Goal: Task Accomplishment & Management: Use online tool/utility

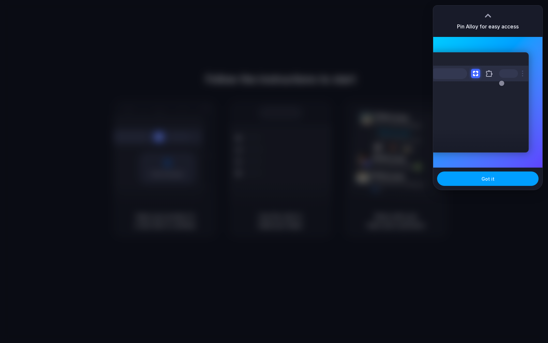
click at [487, 180] on span "Got it" at bounding box center [488, 178] width 13 height 7
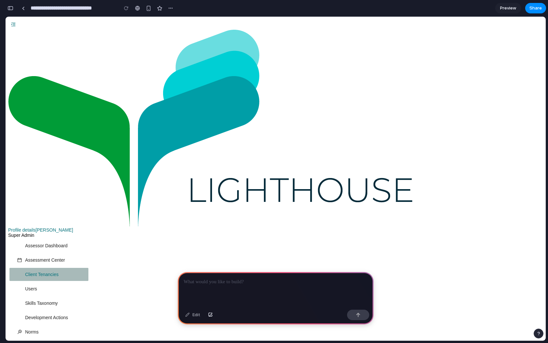
scroll to position [0, 6]
click at [222, 285] on p at bounding box center [276, 282] width 184 height 8
click at [213, 283] on p "**********" at bounding box center [276, 282] width 184 height 8
click at [306, 280] on p "**********" at bounding box center [276, 282] width 184 height 8
click at [357, 314] on div "button" at bounding box center [358, 314] width 5 height 5
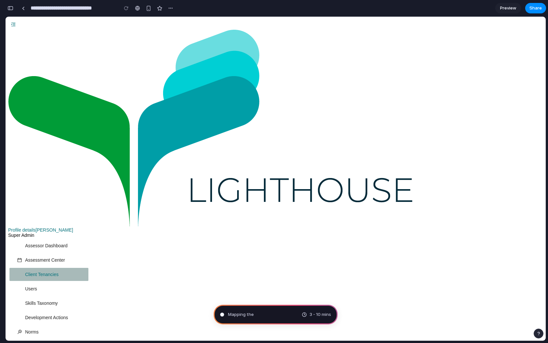
type input "**********"
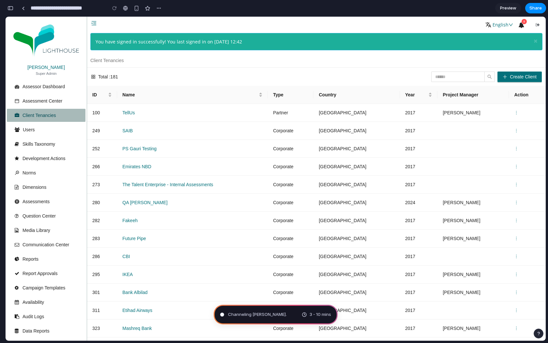
scroll to position [93, 0]
click at [268, 119] on td "TellUs" at bounding box center [192, 113] width 151 height 18
click at [504, 12] on link "Preview" at bounding box center [508, 8] width 26 height 10
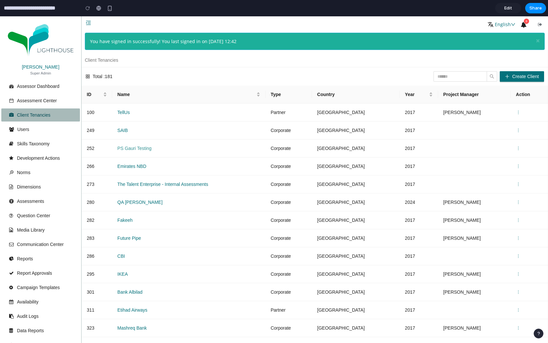
click at [120, 149] on link "PS Gauri Testing" at bounding box center [134, 148] width 34 height 5
click at [537, 43] on span "×" at bounding box center [538, 40] width 4 height 9
click at [539, 38] on span "×" at bounding box center [538, 40] width 4 height 9
click at [521, 73] on span "Create Client" at bounding box center [525, 76] width 27 height 7
click at [479, 88] on th "Project Manager" at bounding box center [474, 95] width 73 height 18
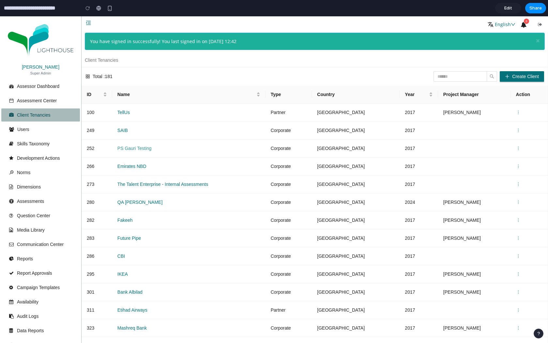
click at [131, 147] on link "PS Gauri Testing" at bounding box center [134, 148] width 34 height 5
click at [508, 8] on span "Edit" at bounding box center [509, 8] width 8 height 7
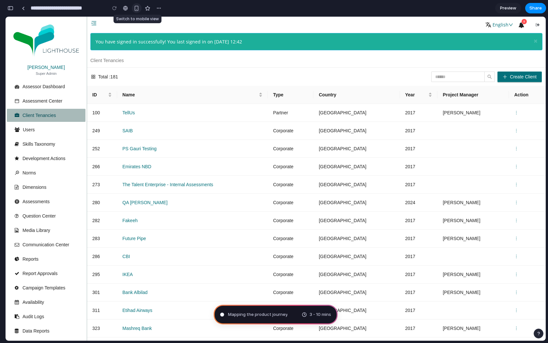
click at [137, 9] on div "button" at bounding box center [137, 9] width 6 height 6
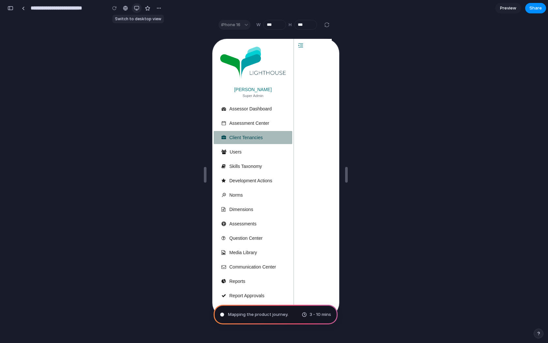
click at [137, 9] on div "button" at bounding box center [136, 8] width 5 height 5
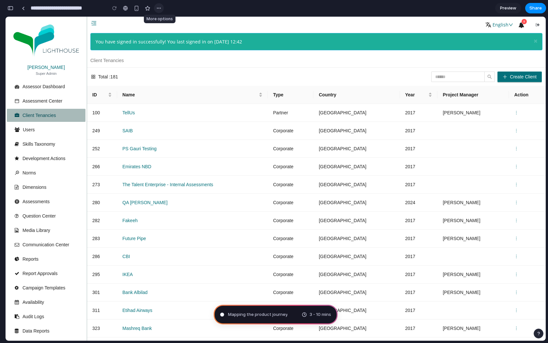
click at [159, 9] on div "button" at bounding box center [158, 8] width 5 height 5
click at [126, 11] on link at bounding box center [126, 8] width 10 height 10
click at [62, 10] on input "**********" at bounding box center [66, 8] width 75 height 12
click at [97, 10] on input "**********" at bounding box center [66, 8] width 75 height 12
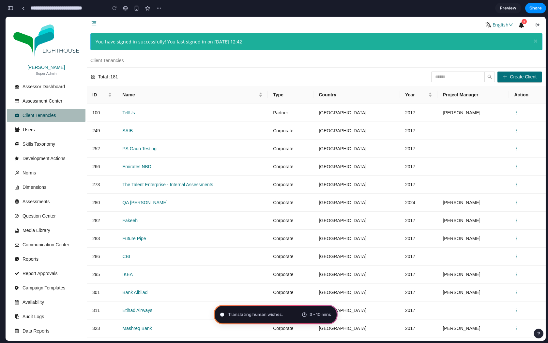
click at [248, 317] on div "Translating human wishes . 3 - 10 mins" at bounding box center [276, 315] width 124 height 20
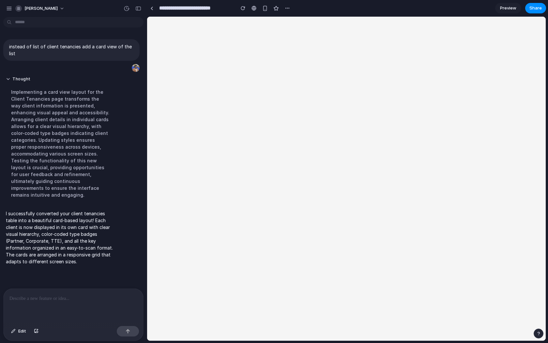
scroll to position [0, 0]
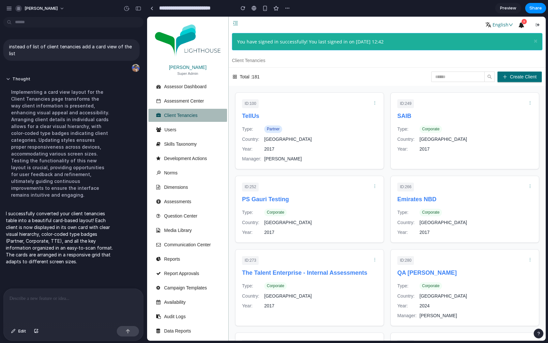
click at [233, 23] on icon "button" at bounding box center [236, 24] width 6 height 6
click at [504, 11] on span "Preview" at bounding box center [508, 8] width 16 height 7
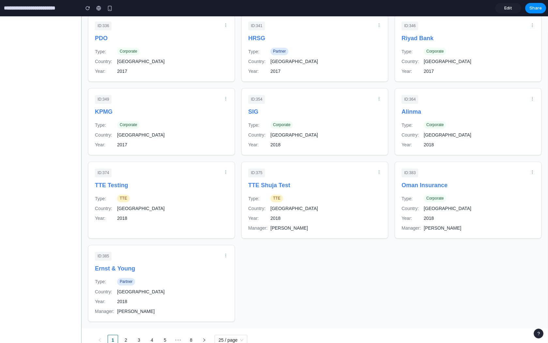
scroll to position [502, 0]
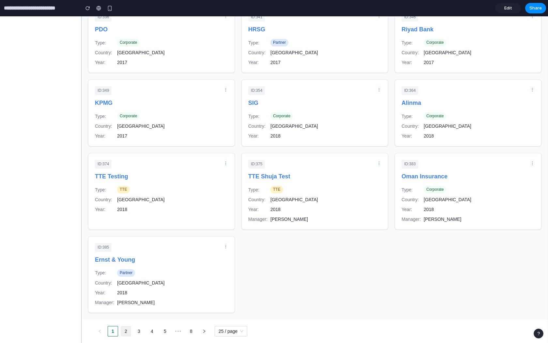
click at [127, 331] on link "2" at bounding box center [126, 331] width 10 height 10
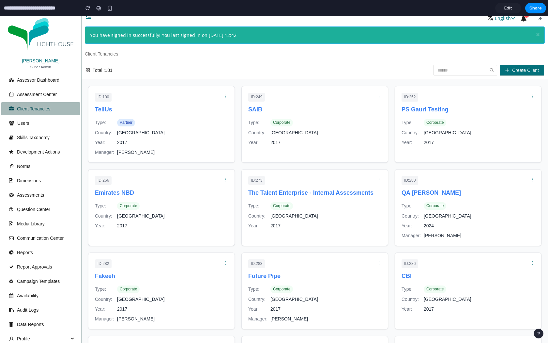
scroll to position [0, 0]
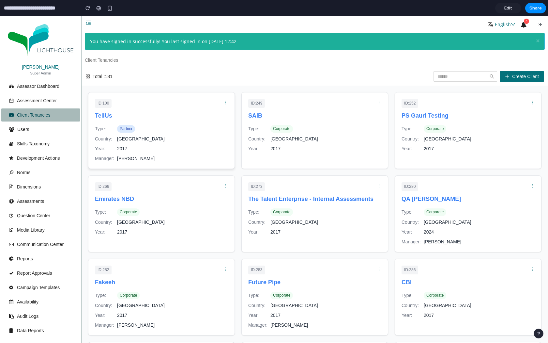
click at [177, 153] on div "Type: Partner Country: United Kingdom Year: 2017 Manager: Paul Fardoe" at bounding box center [161, 143] width 133 height 37
click at [110, 119] on link "TellUs" at bounding box center [103, 115] width 17 height 7
click at [106, 116] on link "TellUs" at bounding box center [103, 115] width 17 height 7
click at [506, 11] on span "Edit" at bounding box center [509, 8] width 8 height 7
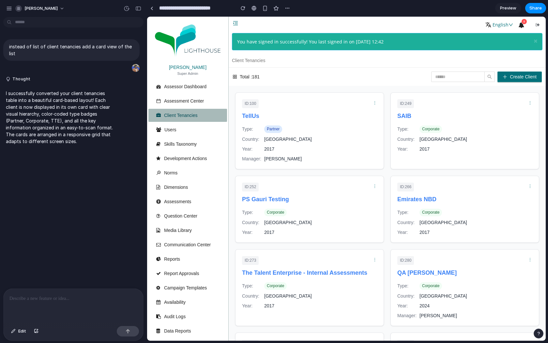
click at [59, 303] on div at bounding box center [74, 306] width 140 height 35
click at [56, 297] on p "**********" at bounding box center [73, 298] width 128 height 8
click at [127, 328] on button "button" at bounding box center [128, 331] width 22 height 10
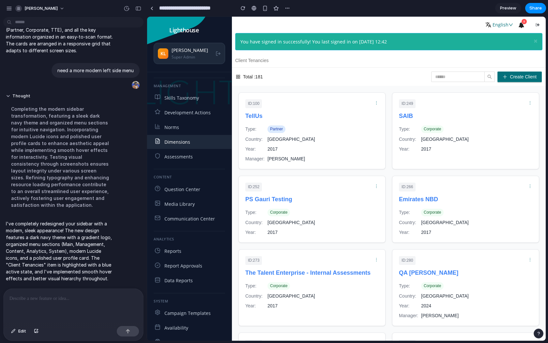
scroll to position [80, 0]
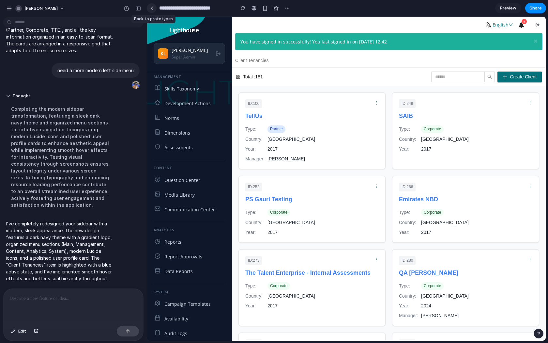
click at [152, 9] on div at bounding box center [151, 9] width 3 height 4
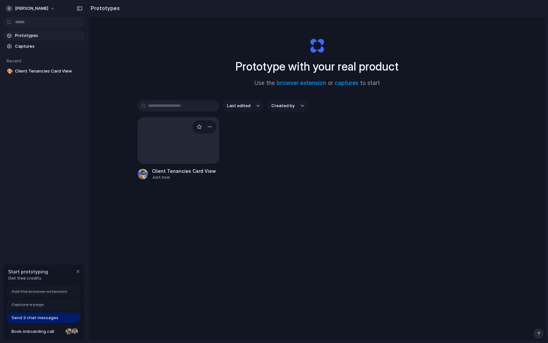
click at [166, 141] on div at bounding box center [179, 140] width 82 height 46
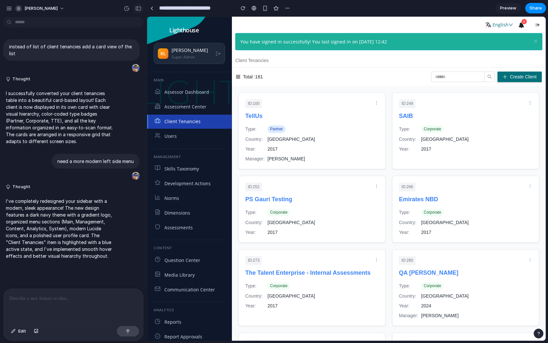
click at [138, 9] on div "button" at bounding box center [138, 8] width 6 height 5
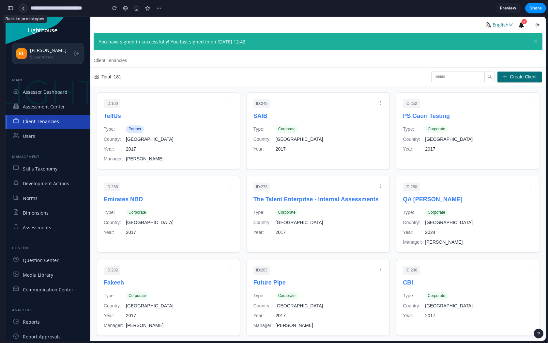
click at [21, 8] on link at bounding box center [23, 8] width 10 height 10
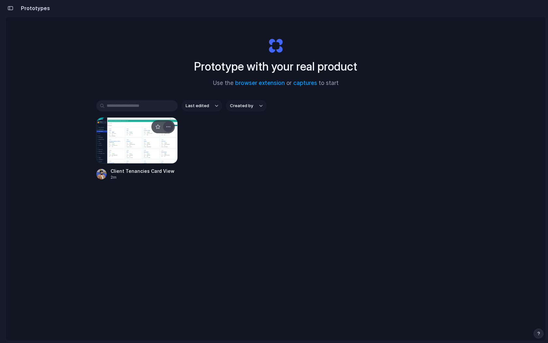
click at [170, 126] on div "button" at bounding box center [168, 126] width 5 height 5
click at [192, 206] on div "Open in new tab Rename Copy link Delete" at bounding box center [274, 171] width 548 height 343
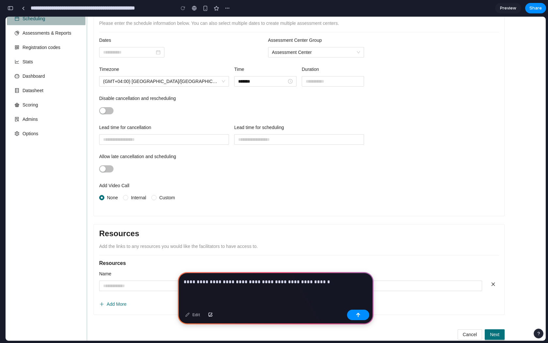
scroll to position [102, 0]
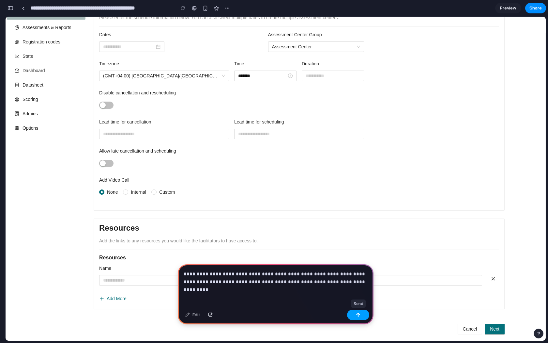
click at [359, 315] on div "button" at bounding box center [358, 314] width 5 height 5
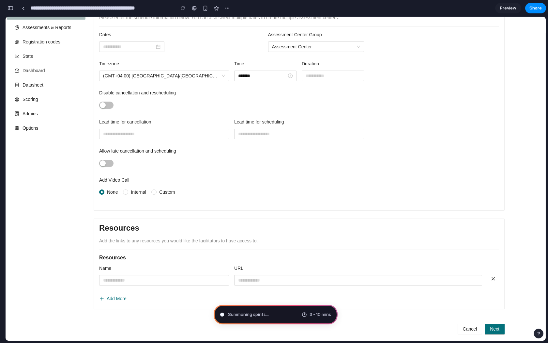
type input "**********"
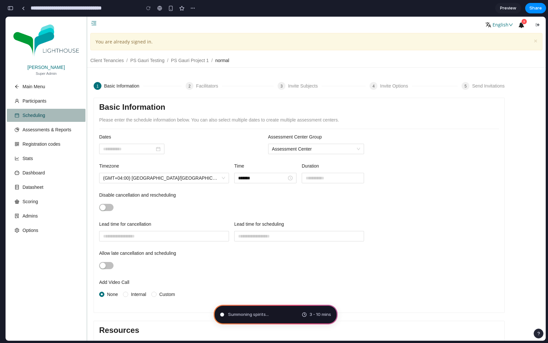
scroll to position [168, 0]
click at [252, 317] on span "Assembling puzzle pieces ." at bounding box center [255, 314] width 54 height 7
click at [277, 319] on div "Analyzing the problem ... 3 - 10 mins" at bounding box center [276, 315] width 124 height 20
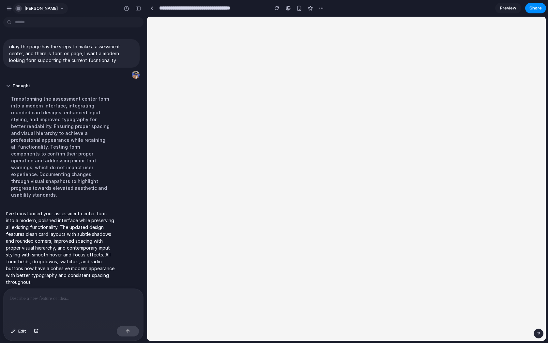
scroll to position [0, 0]
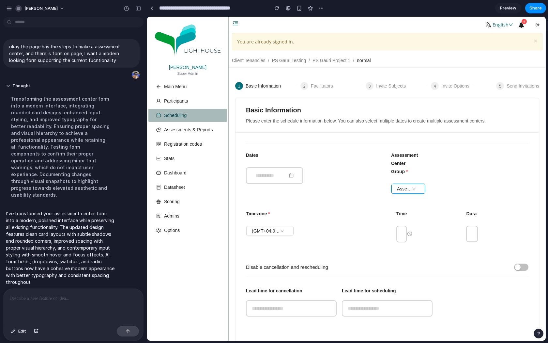
click at [413, 189] on span "Assessment Center" at bounding box center [408, 189] width 23 height 10
click at [236, 22] on icon "button" at bounding box center [236, 24] width 6 height 6
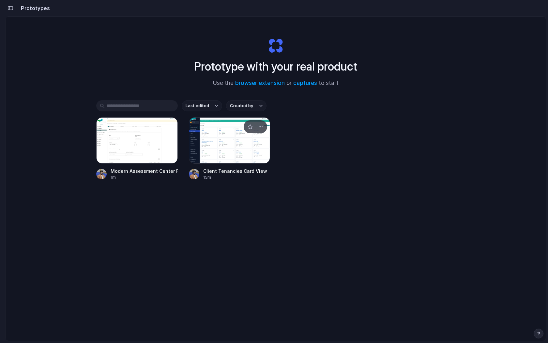
click at [228, 146] on div at bounding box center [230, 140] width 82 height 46
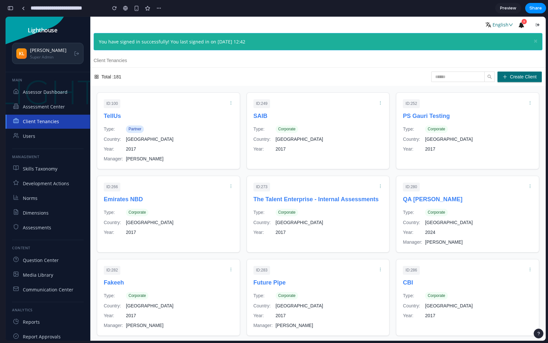
click at [54, 123] on span "Client Tenancies" at bounding box center [53, 121] width 61 height 7
click at [56, 110] on div "Assessment Center" at bounding box center [48, 107] width 85 height 14
click at [56, 139] on span "Users" at bounding box center [53, 136] width 61 height 7
click at [185, 140] on div "Country: [GEOGRAPHIC_DATA]" at bounding box center [169, 138] width 130 height 7
click at [324, 198] on link "The Talent Enterprise - Internal Assessments" at bounding box center [316, 199] width 125 height 7
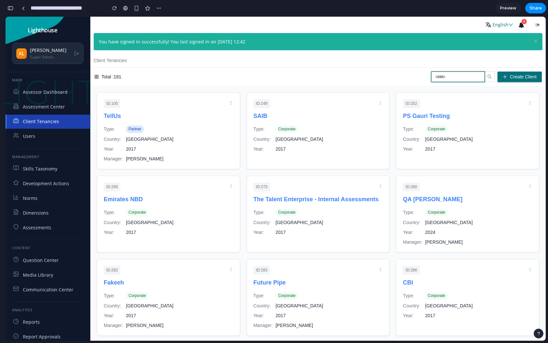
click at [451, 78] on input "search" at bounding box center [458, 76] width 54 height 10
click at [508, 77] on button "Create Client" at bounding box center [520, 76] width 44 height 10
click at [373, 68] on div "Total : 181 Create Client" at bounding box center [318, 77] width 456 height 18
click at [38, 182] on span "Development Actions" at bounding box center [53, 183] width 61 height 7
click at [40, 168] on span "Skills Taxonomy" at bounding box center [53, 168] width 61 height 7
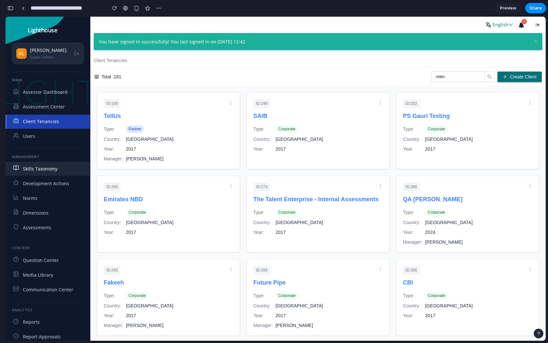
scroll to position [101, 0]
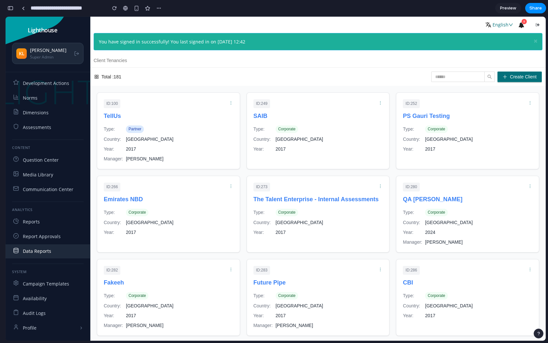
click at [44, 244] on div "Data Reports" at bounding box center [48, 251] width 85 height 14
click at [44, 223] on span "Reports" at bounding box center [53, 221] width 61 height 7
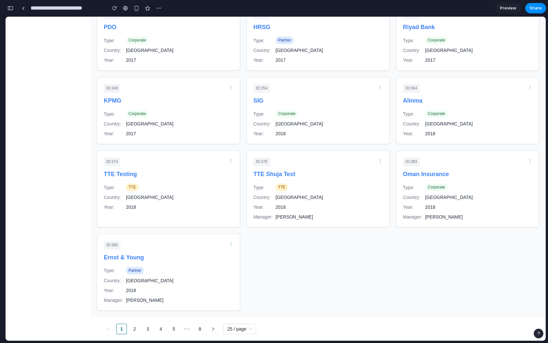
scroll to position [0, 0]
